Goal: Task Accomplishment & Management: Use online tool/utility

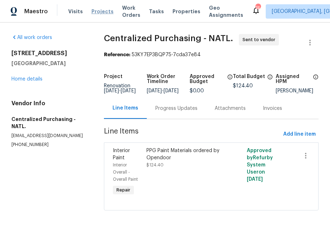
click at [96, 12] on span "Projects" at bounding box center [102, 11] width 22 height 7
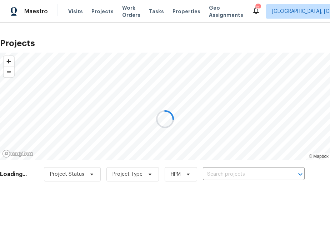
click at [223, 170] on div at bounding box center [165, 119] width 330 height 238
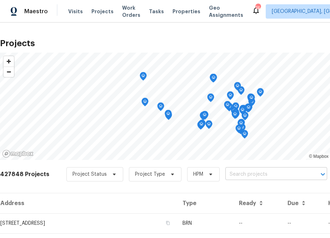
click at [238, 172] on input "text" at bounding box center [266, 174] width 82 height 11
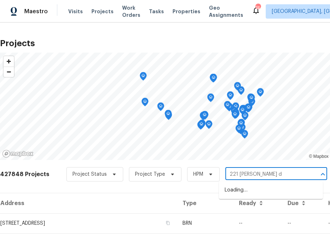
type input "[STREET_ADDRESS][PERSON_NAME]"
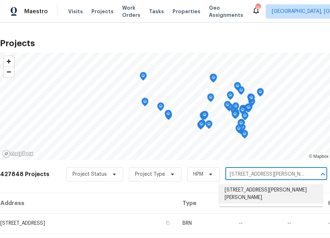
click at [241, 186] on li "[STREET_ADDRESS][PERSON_NAME][PERSON_NAME]" at bounding box center [271, 193] width 104 height 19
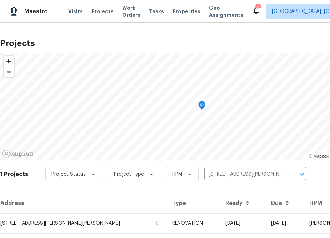
scroll to position [18, 0]
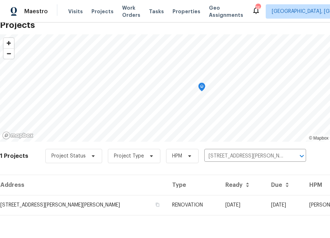
click at [76, 190] on th "Address" at bounding box center [83, 185] width 166 height 20
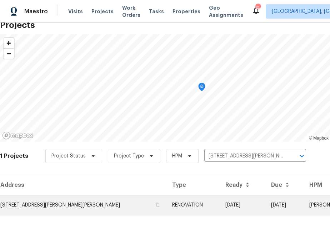
click at [74, 196] on td "[STREET_ADDRESS][PERSON_NAME][PERSON_NAME]" at bounding box center [83, 205] width 166 height 20
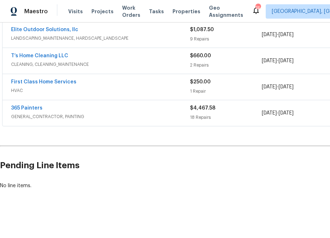
scroll to position [138, 74]
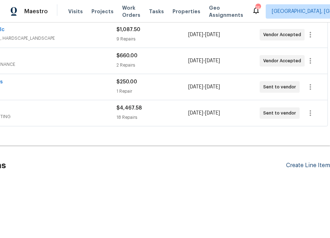
click at [295, 165] on div "Create Line Item" at bounding box center [308, 165] width 44 height 7
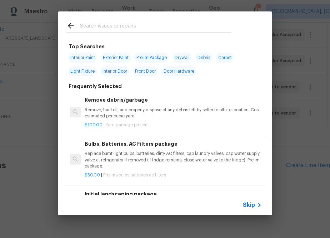
click at [155, 28] on input "text" at bounding box center [155, 26] width 151 height 11
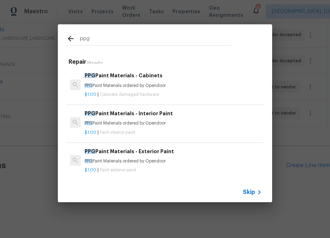
type input "ppg"
click at [104, 119] on div "PPG Paint Materials - Interior Paint PPG Paint Materials ordered by Opendoor" at bounding box center [173, 117] width 177 height 17
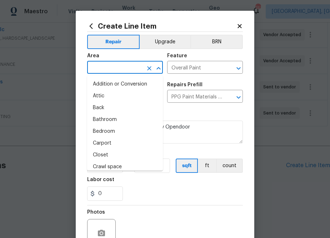
click at [113, 66] on input "text" at bounding box center [115, 68] width 56 height 11
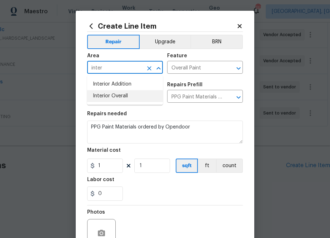
click at [106, 101] on li "Interior Overall" at bounding box center [125, 96] width 76 height 12
type input "Interior Overall"
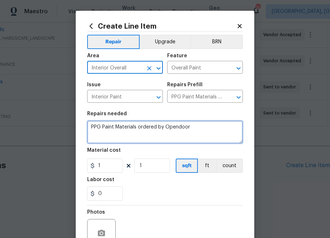
click at [113, 139] on textarea "PPG Paint Materials ordered by Opendoor" at bounding box center [165, 131] width 156 height 23
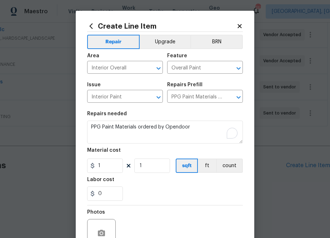
click at [110, 158] on figure "Material cost 1 1 sqft ft count" at bounding box center [165, 160] width 156 height 25
click at [108, 163] on input "1" at bounding box center [105, 165] width 36 height 14
paste input "477.816"
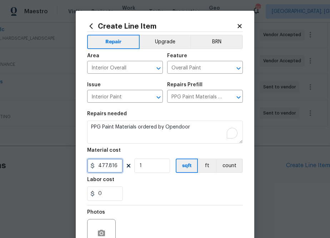
scroll to position [70, 0]
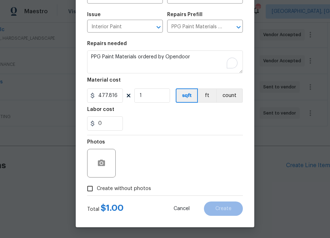
type input "477.82"
click at [137, 185] on span "Create without photos" at bounding box center [124, 189] width 54 height 8
click at [97, 185] on input "Create without photos" at bounding box center [90, 188] width 14 height 14
checkbox input "true"
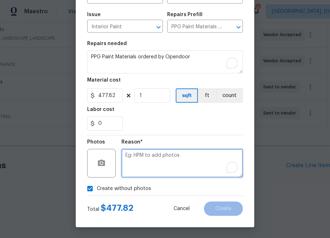
click at [148, 172] on textarea "To enrich screen reader interactions, please activate Accessibility in Grammarl…" at bounding box center [181, 163] width 121 height 29
type textarea "na"
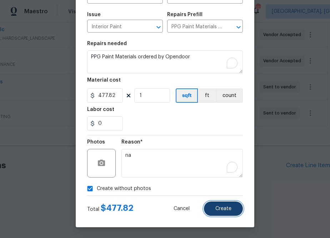
click at [218, 205] on button "Create" at bounding box center [223, 208] width 39 height 14
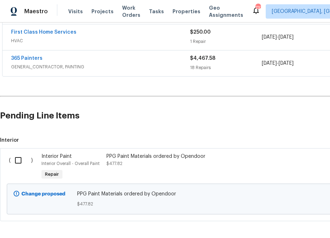
scroll to position [219, 0]
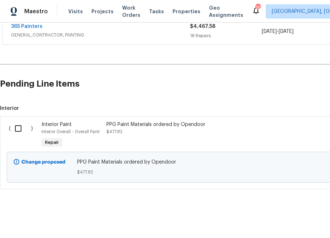
click at [19, 125] on input "checkbox" at bounding box center [21, 128] width 20 height 15
checkbox input "true"
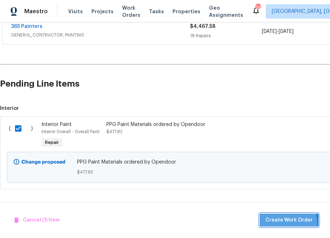
click at [280, 223] on span "Create Work Order" at bounding box center [289, 219] width 48 height 9
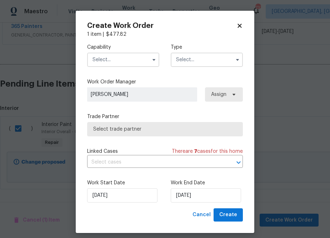
click at [111, 63] on input "text" at bounding box center [123, 60] width 72 height 14
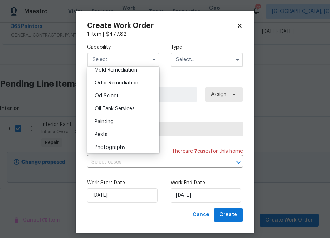
scroll to position [553, 0]
click at [106, 121] on span "Painting" at bounding box center [104, 121] width 19 height 5
type input "Painting"
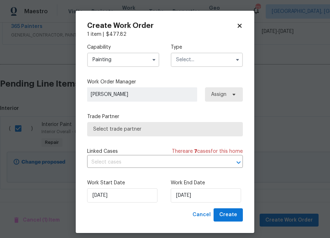
click at [209, 54] on input "text" at bounding box center [207, 60] width 72 height 14
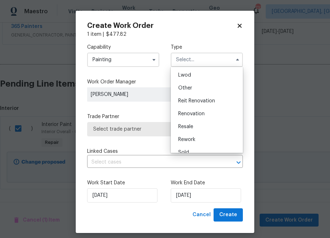
scroll to position [81, 0]
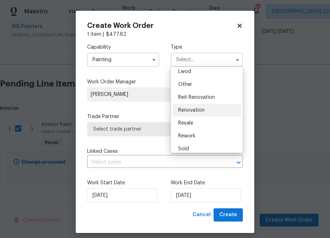
click at [196, 109] on span "Renovation" at bounding box center [191, 110] width 26 height 5
type input "Renovation"
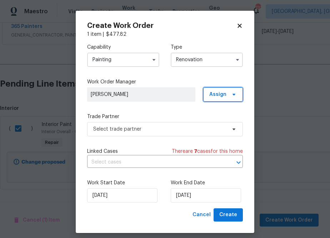
click at [227, 92] on span "Assign" at bounding box center [223, 94] width 40 height 14
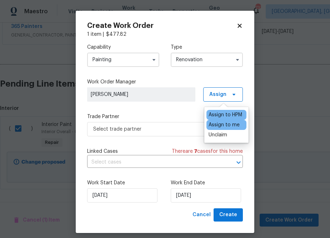
click at [217, 124] on div "Assign to me" at bounding box center [224, 124] width 31 height 7
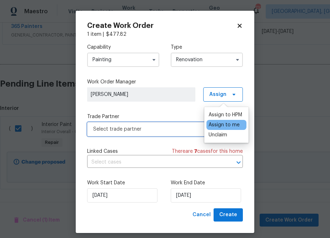
click at [176, 131] on span "Select trade partner" at bounding box center [159, 128] width 133 height 7
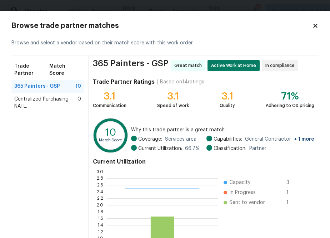
scroll to position [2, 0]
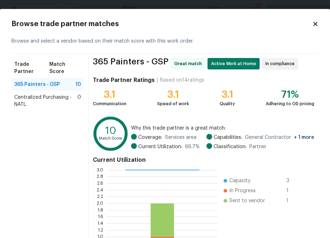
click at [52, 94] on span "Centralized Purchasing - NATL." at bounding box center [45, 101] width 63 height 14
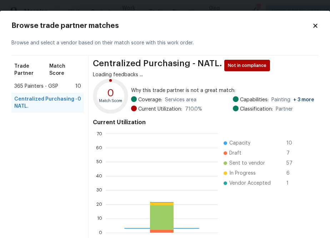
scroll to position [100, 112]
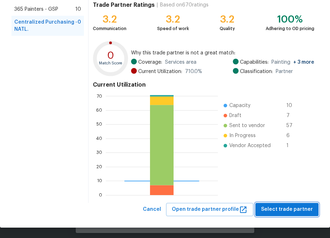
click at [284, 214] on button "Select trade partner" at bounding box center [286, 209] width 63 height 13
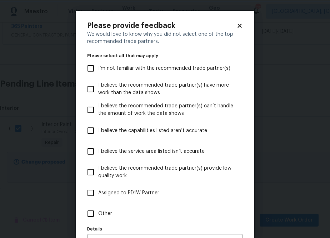
scroll to position [0, 0]
click at [98, 214] on span "Other" at bounding box center [105, 214] width 14 height 8
click at [98, 214] on input "Other" at bounding box center [90, 213] width 15 height 15
checkbox input "true"
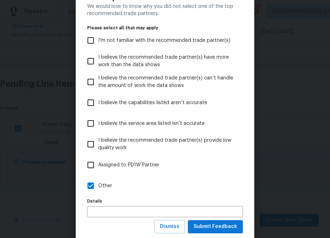
scroll to position [45, 0]
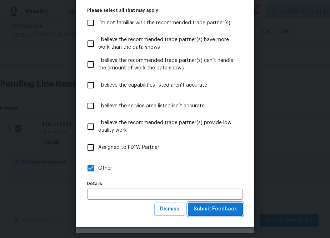
click at [223, 207] on span "Submit Feedback" at bounding box center [216, 208] width 44 height 9
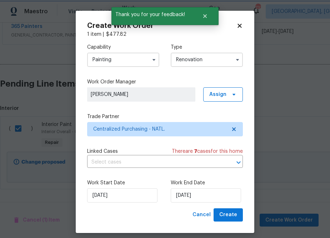
scroll to position [0, 0]
click at [224, 212] on span "Create" at bounding box center [228, 214] width 18 height 9
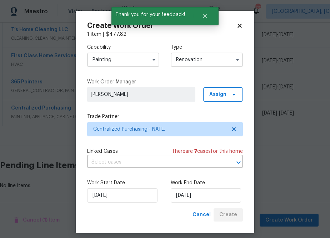
scroll to position [164, 0]
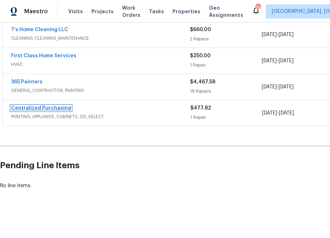
click at [56, 107] on link "Centralized Purchasing" at bounding box center [41, 107] width 60 height 5
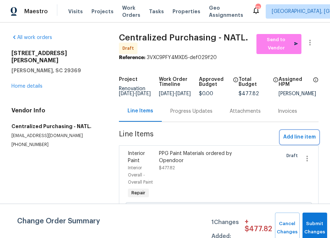
click at [296, 141] on span "Add line item" at bounding box center [299, 137] width 33 height 9
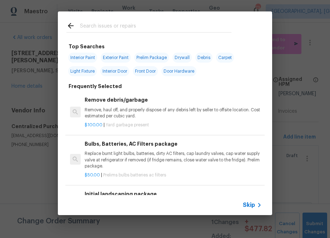
click at [83, 22] on input "text" at bounding box center [155, 26] width 151 height 11
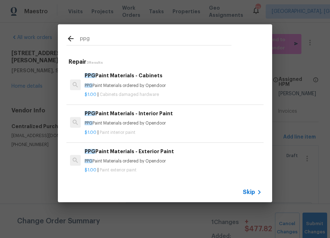
type input "ppg"
click at [114, 84] on p "PPG Paint Materials ordered by Opendoor" at bounding box center [173, 86] width 177 height 6
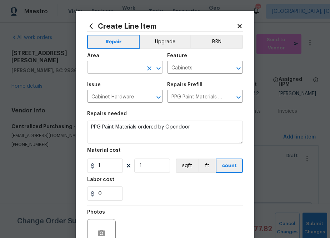
click at [124, 72] on input "text" at bounding box center [115, 68] width 56 height 11
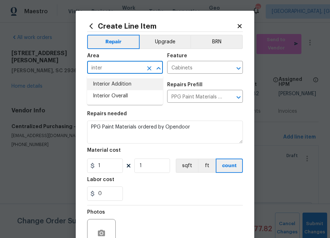
click at [106, 92] on li "Interior Overall" at bounding box center [125, 96] width 76 height 12
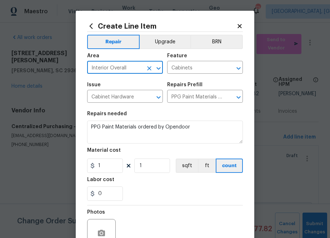
type input "Interior Overall"
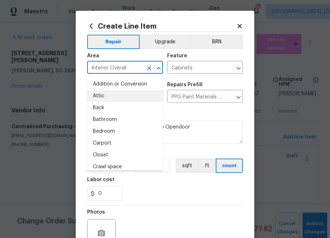
click at [201, 114] on div "Repairs needed" at bounding box center [165, 115] width 156 height 9
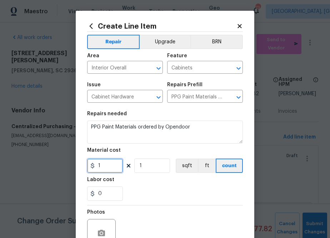
click at [104, 162] on input "1" at bounding box center [105, 165] width 36 height 14
paste input "219.2737474"
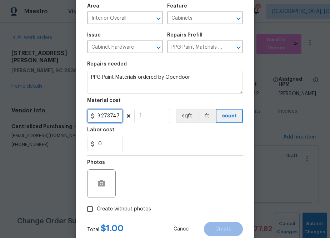
scroll to position [60, 0]
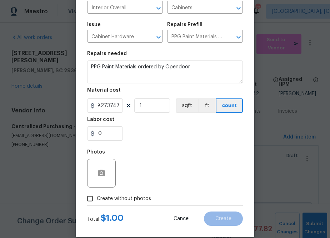
type input "219.27"
click at [161, 152] on div "Photos" at bounding box center [165, 168] width 156 height 46
click at [136, 200] on span "Create without photos" at bounding box center [124, 199] width 54 height 8
click at [97, 200] on input "Create without photos" at bounding box center [90, 198] width 14 height 14
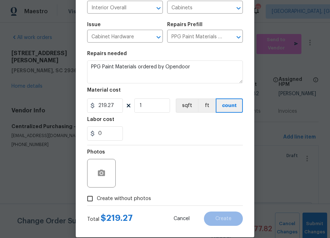
checkbox input "true"
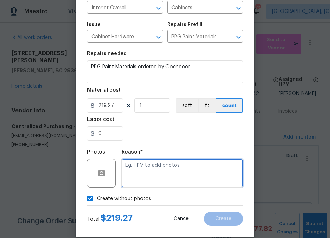
click at [160, 182] on textarea at bounding box center [181, 173] width 121 height 29
type textarea "na"
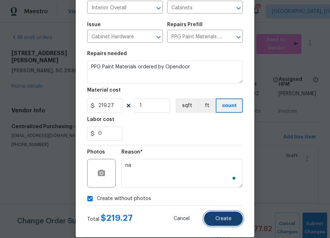
click at [225, 219] on span "Create" at bounding box center [223, 218] width 16 height 5
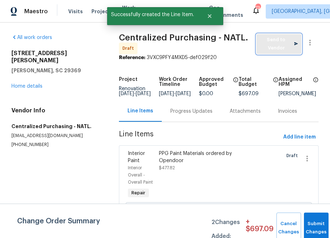
click at [284, 49] on span "Send to Vendor" at bounding box center [279, 44] width 38 height 16
